Goal: Transaction & Acquisition: Download file/media

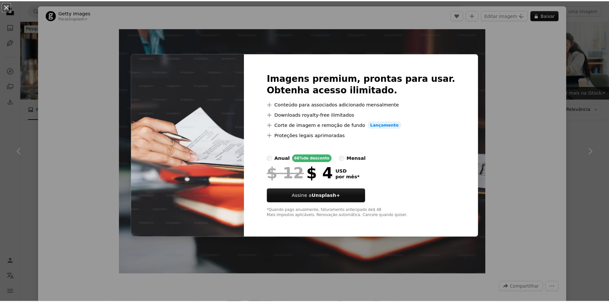
scroll to position [192, 0]
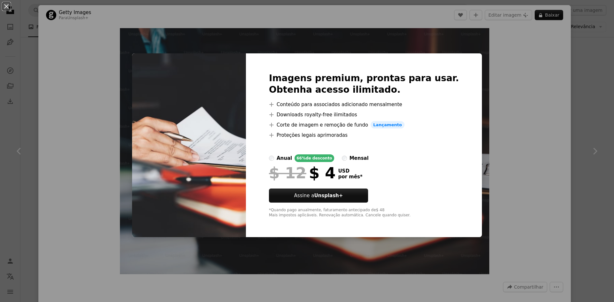
click at [577, 67] on div "An X shape Imagens premium, prontas para usar. Obtenha acesso ilimitado. A plus…" at bounding box center [307, 151] width 614 height 302
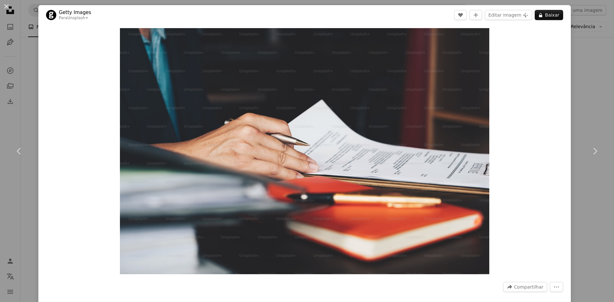
click at [590, 65] on div "An X shape Chevron left Chevron right Getty Images Para Unsplash+ A heart A plu…" at bounding box center [307, 151] width 614 height 302
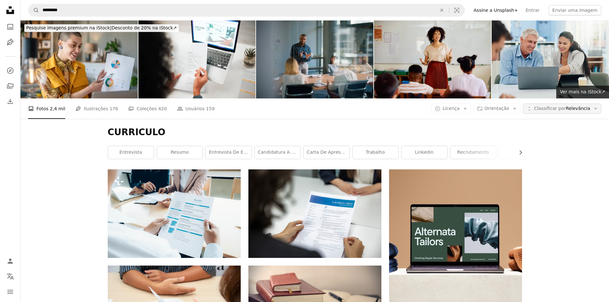
click at [585, 111] on span "Classificar por Relevância" at bounding box center [562, 109] width 56 height 6
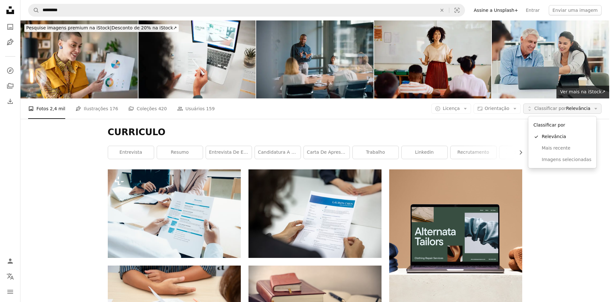
click at [585, 111] on span "Classificar por Relevância" at bounding box center [562, 109] width 56 height 6
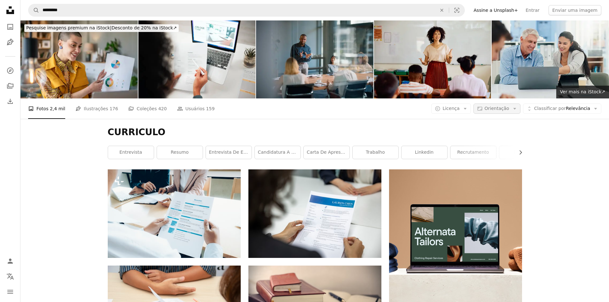
click at [518, 107] on icon "Arrow down" at bounding box center [515, 109] width 6 height 6
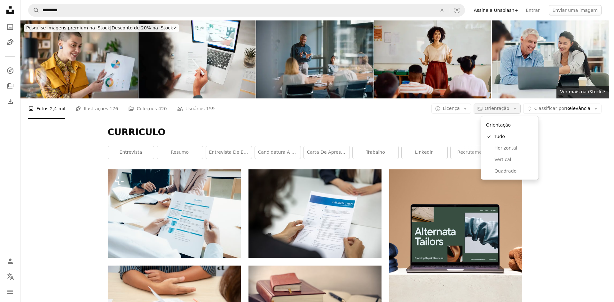
click at [518, 107] on icon "Arrow down" at bounding box center [515, 109] width 6 height 6
click at [460, 108] on span "Licença" at bounding box center [451, 108] width 17 height 5
click at [465, 157] on span "Gratuita" at bounding box center [473, 160] width 39 height 6
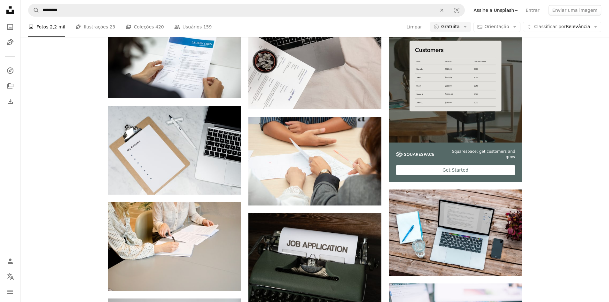
scroll to position [224, 0]
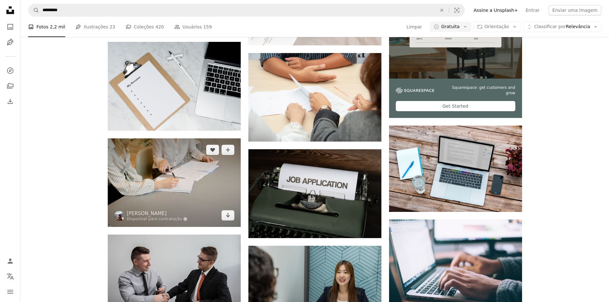
click at [206, 173] on img at bounding box center [174, 182] width 133 height 89
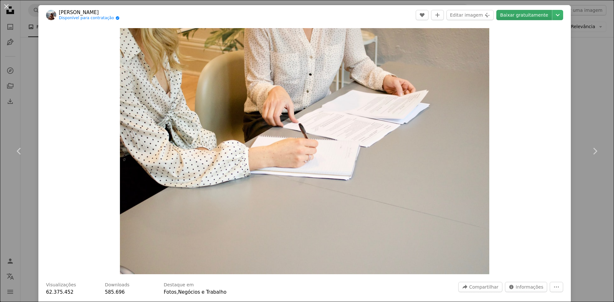
click at [518, 16] on link "Baixar gratuitamente" at bounding box center [524, 15] width 56 height 10
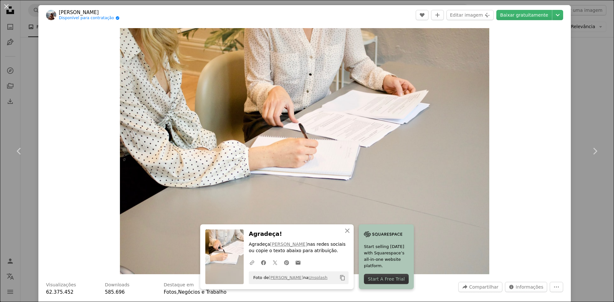
click at [591, 61] on div "An X shape Chevron left Chevron right [PERSON_NAME] Disponível para contratação…" at bounding box center [307, 151] width 614 height 302
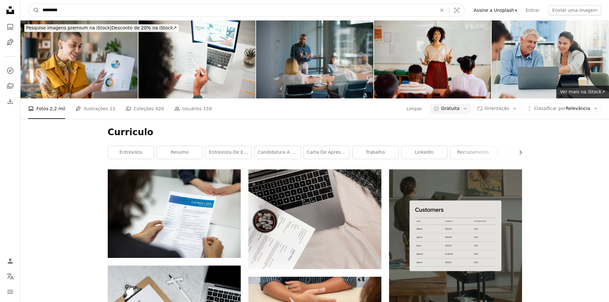
click at [154, 6] on input "*********" at bounding box center [237, 10] width 396 height 12
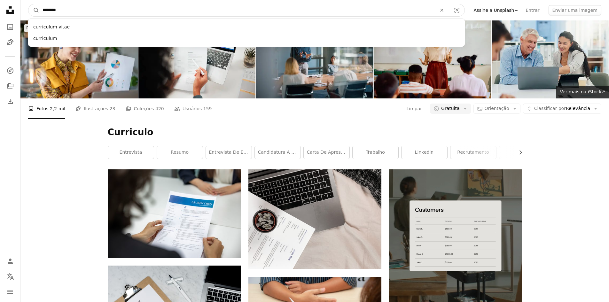
type input "*********"
click button "A magnifying glass" at bounding box center [33, 10] width 11 height 12
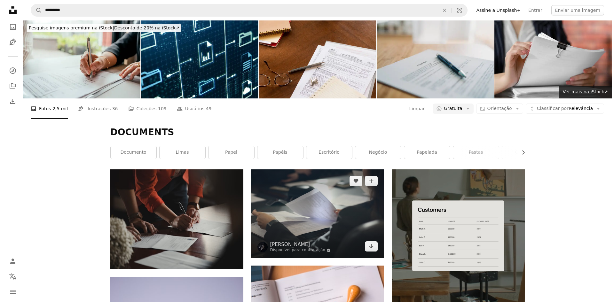
scroll to position [96, 0]
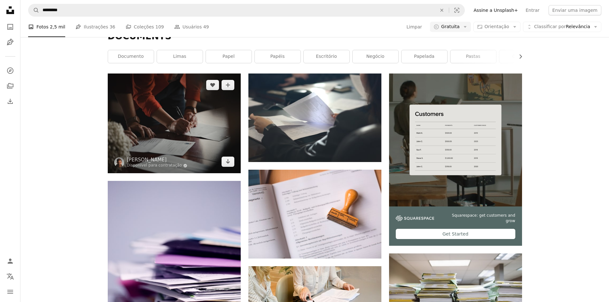
click at [181, 121] on img at bounding box center [174, 124] width 133 height 100
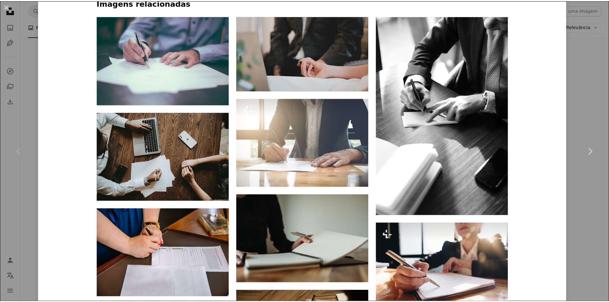
scroll to position [576, 0]
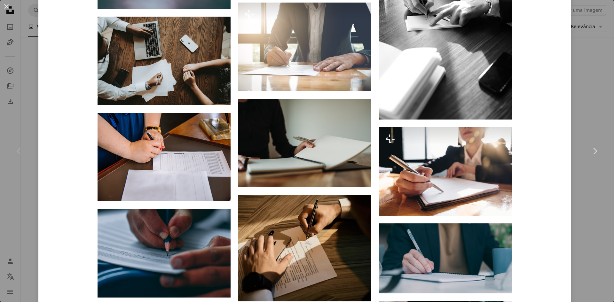
click at [596, 103] on div "An X shape Chevron left Chevron right [PERSON_NAME] Disponível para contratação…" at bounding box center [307, 151] width 614 height 302
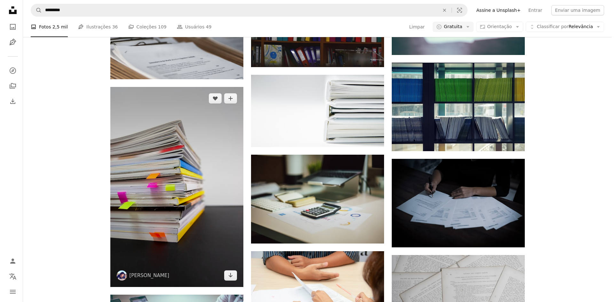
scroll to position [384, 0]
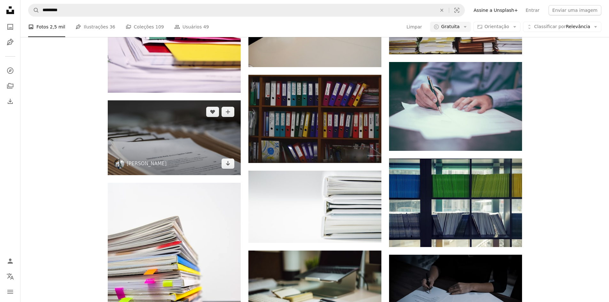
click at [180, 150] on img at bounding box center [174, 137] width 133 height 75
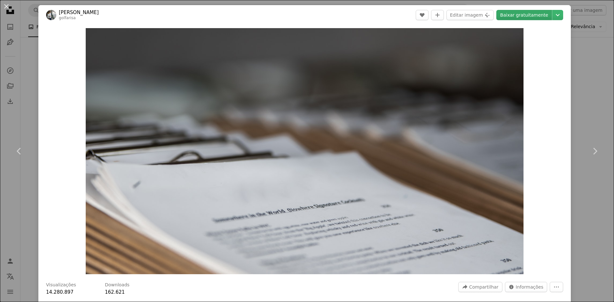
click at [512, 15] on link "Baixar gratuitamente" at bounding box center [524, 15] width 56 height 10
